Goal: Task Accomplishment & Management: Manage account settings

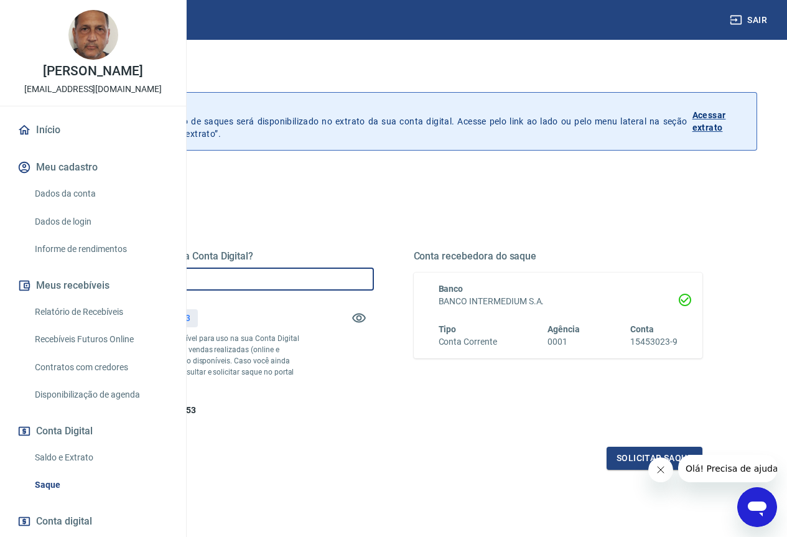
click at [337, 272] on input "R$ 0,00" at bounding box center [229, 278] width 289 height 23
type input "R$ 279,53"
click at [625, 470] on button "Solicitar saque" at bounding box center [654, 458] width 96 height 23
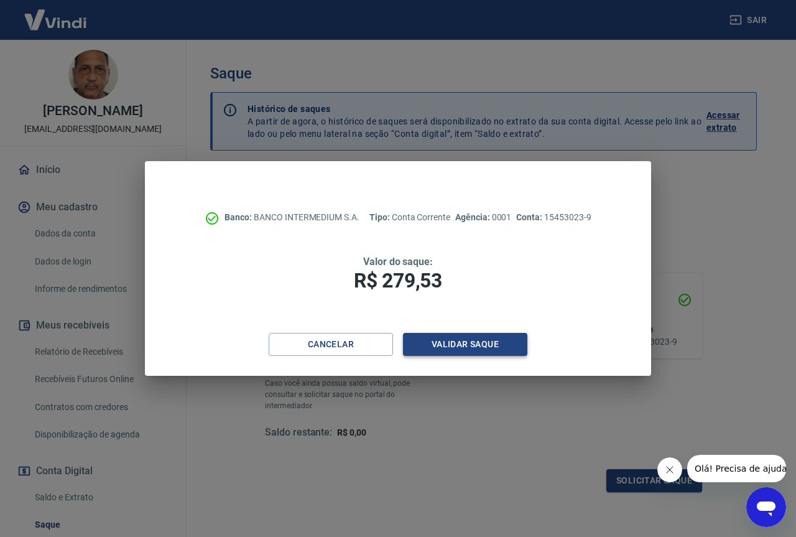
click at [456, 348] on button "Validar saque" at bounding box center [465, 344] width 124 height 23
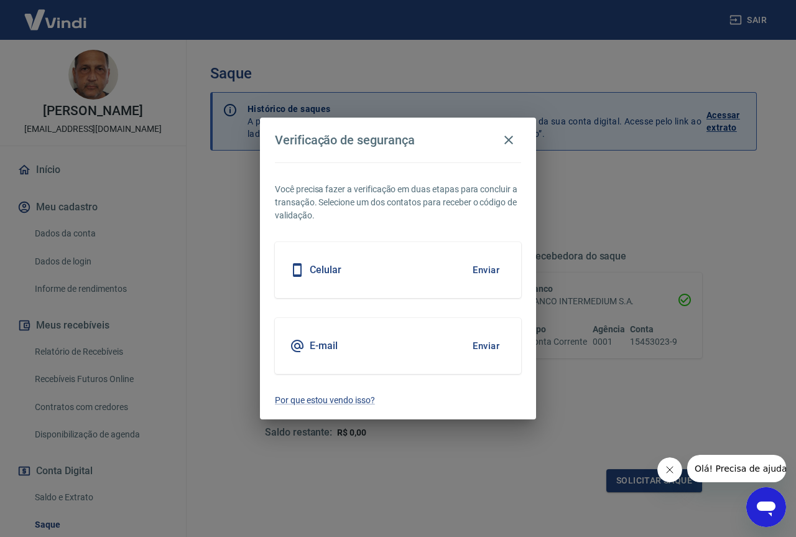
click at [471, 342] on button "Enviar" at bounding box center [486, 346] width 40 height 26
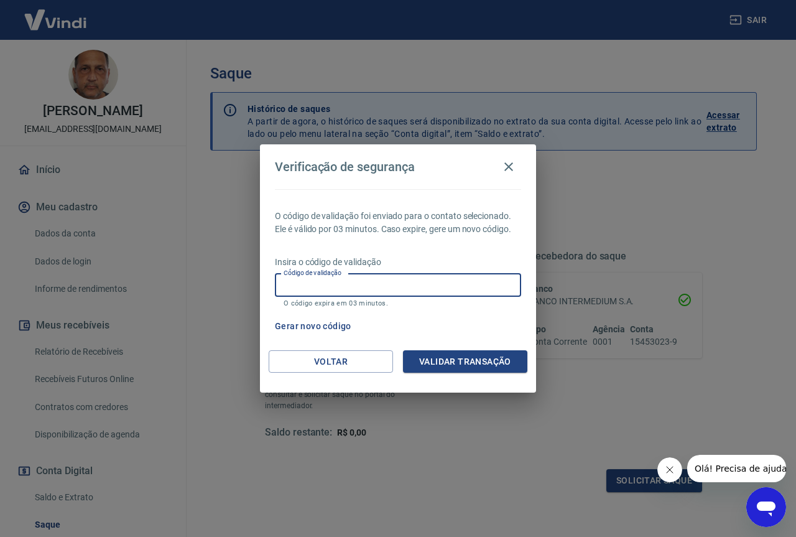
click at [379, 280] on input "Código de validação" at bounding box center [398, 285] width 246 height 23
paste input "263740"
type input "263740"
click at [483, 355] on button "Validar transação" at bounding box center [465, 361] width 124 height 23
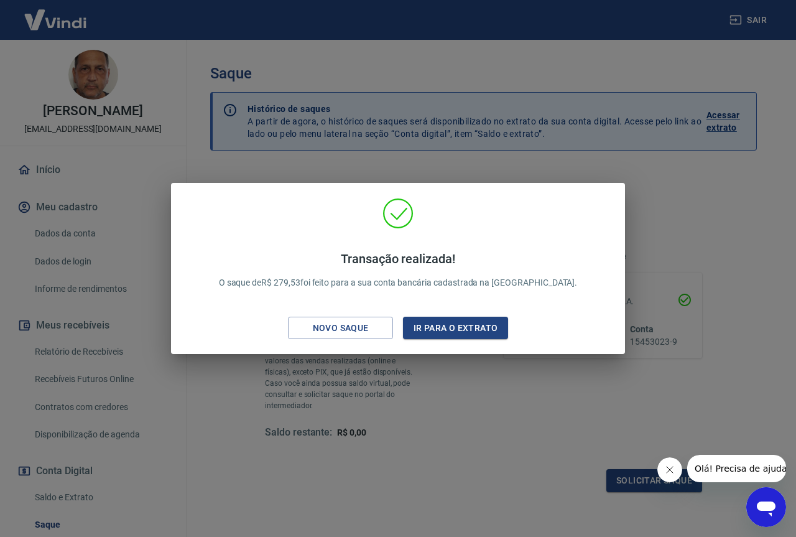
click at [702, 307] on div "Transação realizada! O saque de R$ 279,53 foi feito para a sua conta bancária c…" at bounding box center [398, 268] width 796 height 537
